Goal: Task Accomplishment & Management: Use online tool/utility

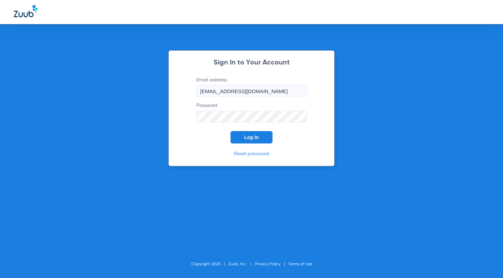
click at [252, 138] on span "Log In" at bounding box center [251, 137] width 14 height 6
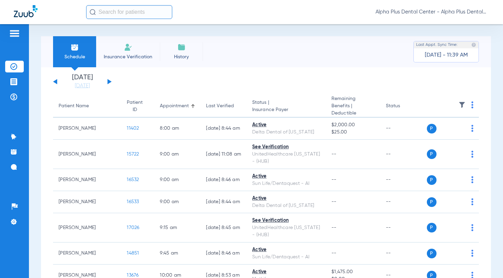
click at [105, 80] on div "[DATE] [DATE] [DATE] [DATE] [DATE] [DATE] [DATE] [DATE] [DATE] [DATE] [DATE] [D…" at bounding box center [82, 81] width 59 height 15
click at [109, 80] on button at bounding box center [109, 81] width 4 height 5
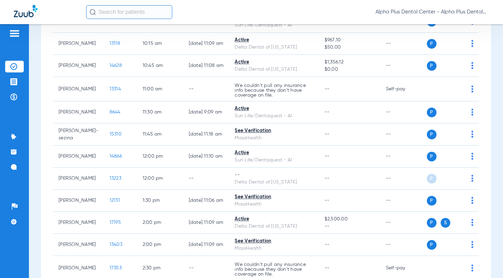
scroll to position [191, 0]
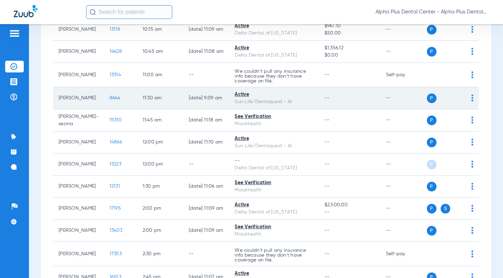
click at [471, 96] on img at bounding box center [472, 97] width 2 height 7
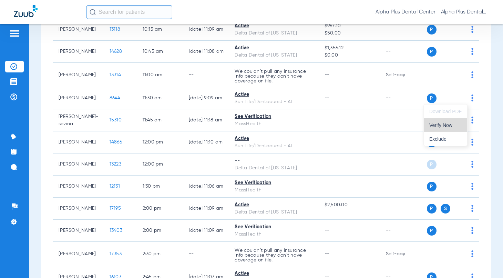
click at [447, 126] on span "Verify Now" at bounding box center [445, 125] width 32 height 5
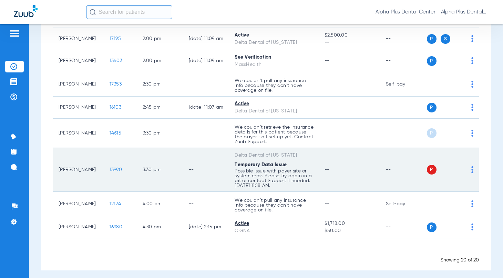
scroll to position [373, 0]
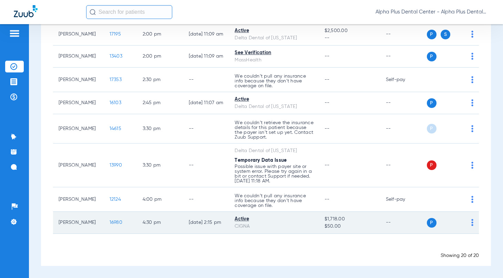
click at [471, 221] on img at bounding box center [472, 222] width 2 height 7
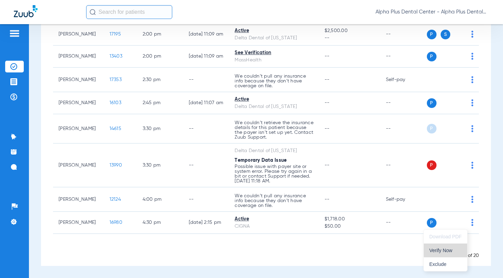
click at [449, 248] on span "Verify Now" at bounding box center [445, 250] width 32 height 5
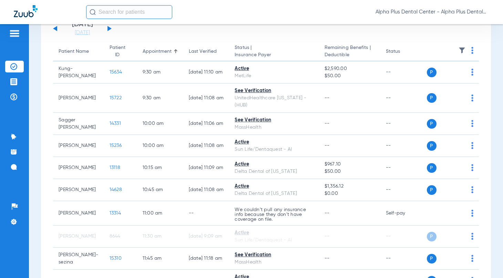
scroll to position [0, 0]
